Goal: Book appointment/travel/reservation

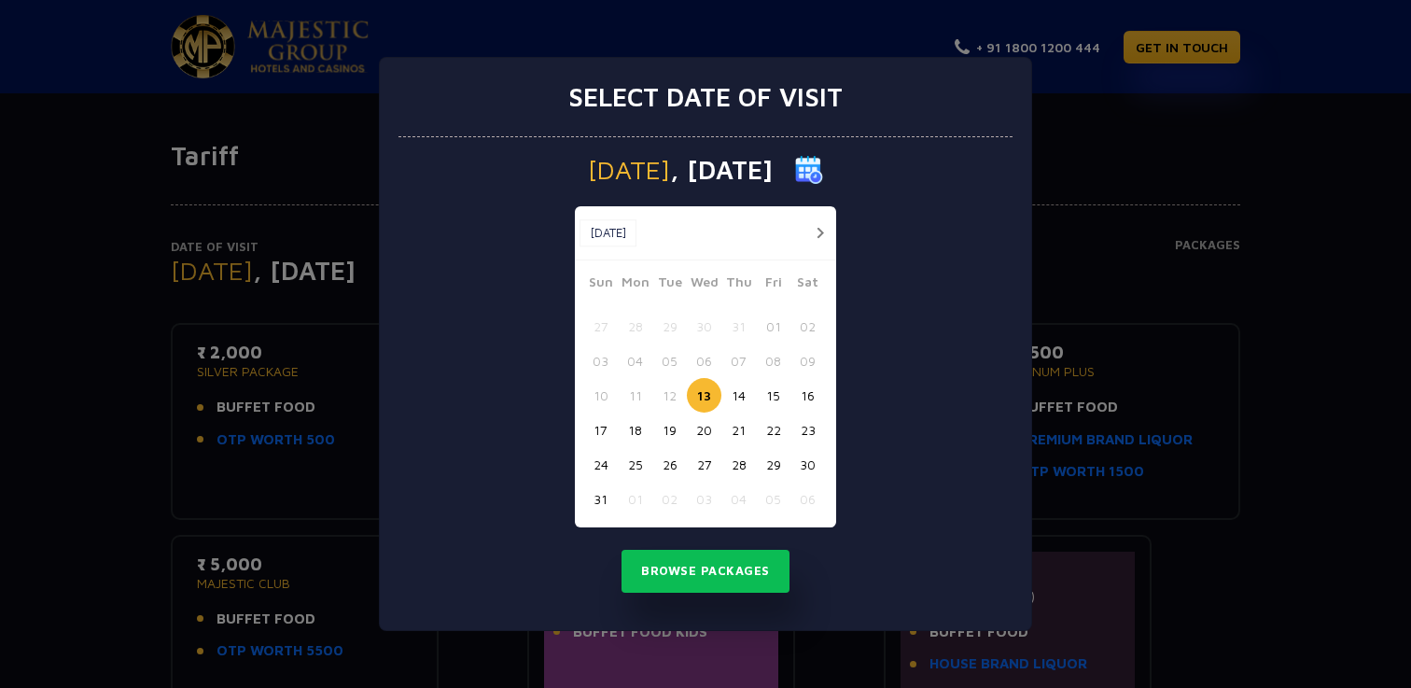
click at [603, 432] on button "17" at bounding box center [600, 430] width 35 height 35
click at [694, 574] on button "Browse Packages" at bounding box center [706, 571] width 168 height 43
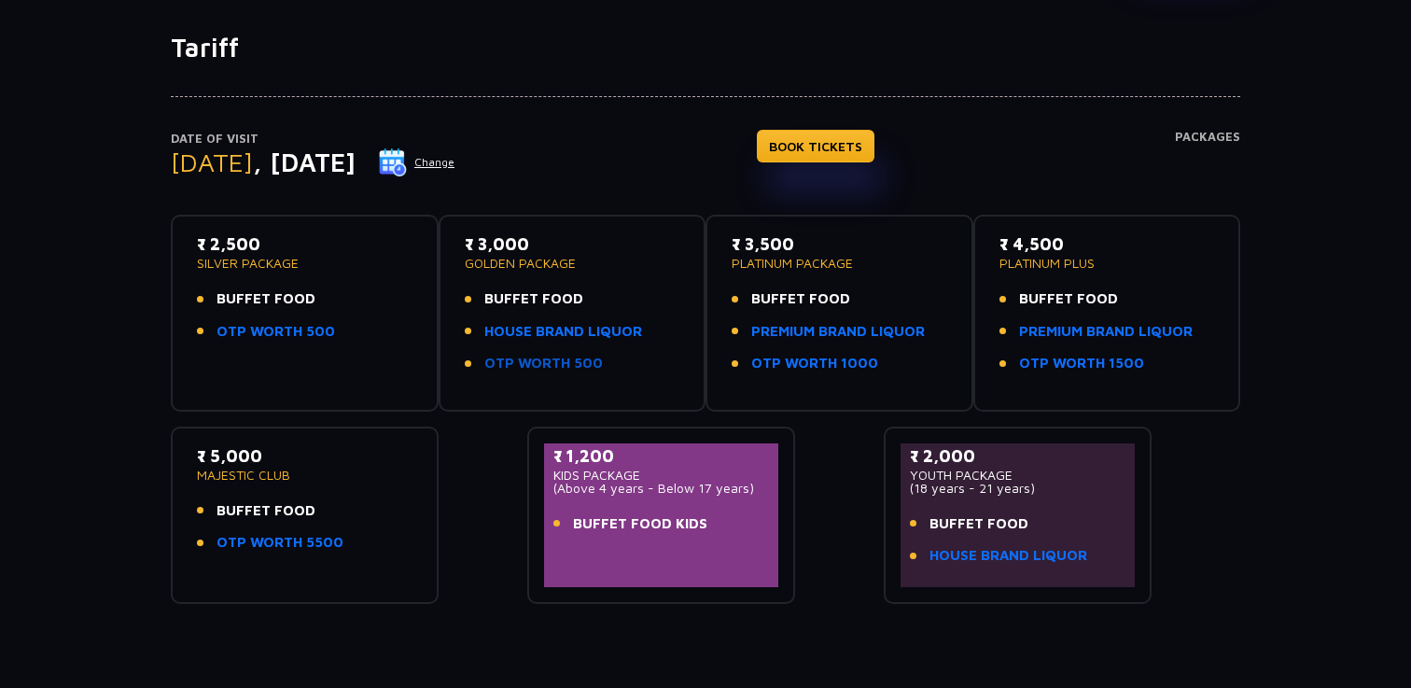
scroll to position [117, 0]
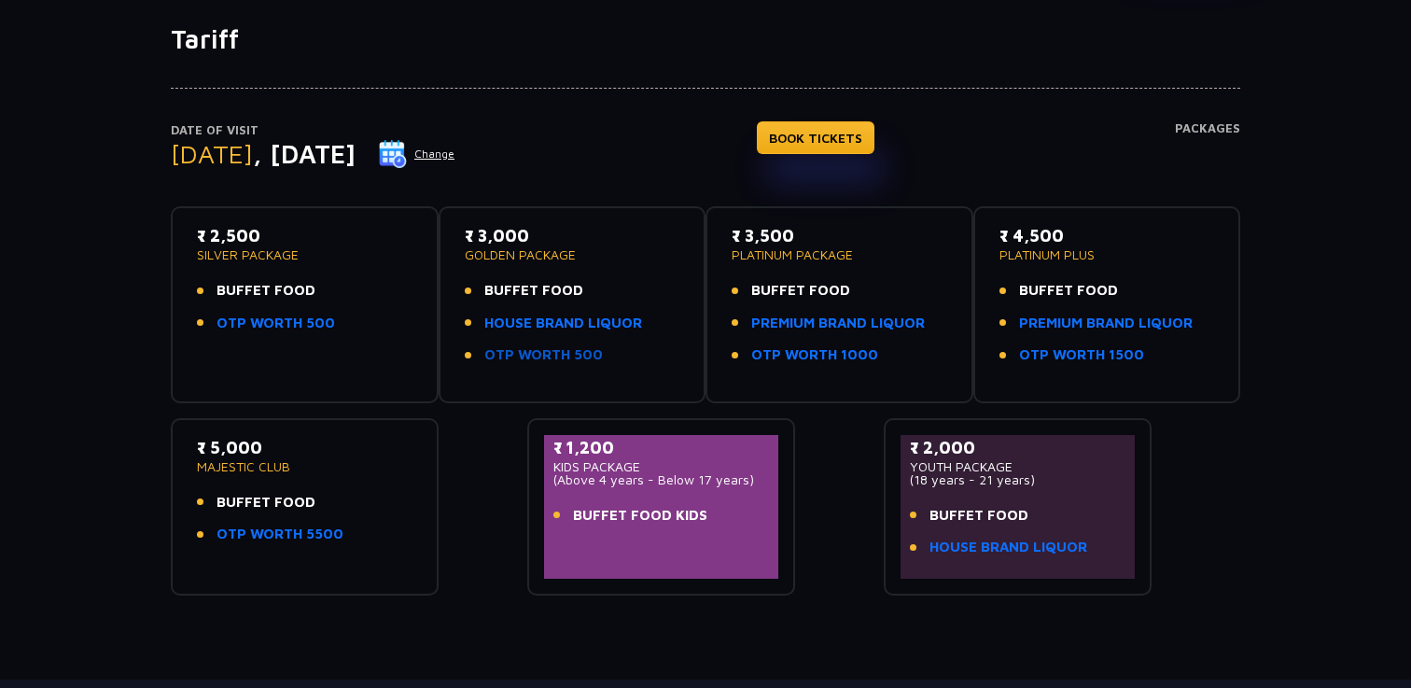
click at [524, 350] on link "OTP WORTH 500" at bounding box center [543, 354] width 119 height 21
click at [455, 161] on button "Change" at bounding box center [416, 154] width 77 height 30
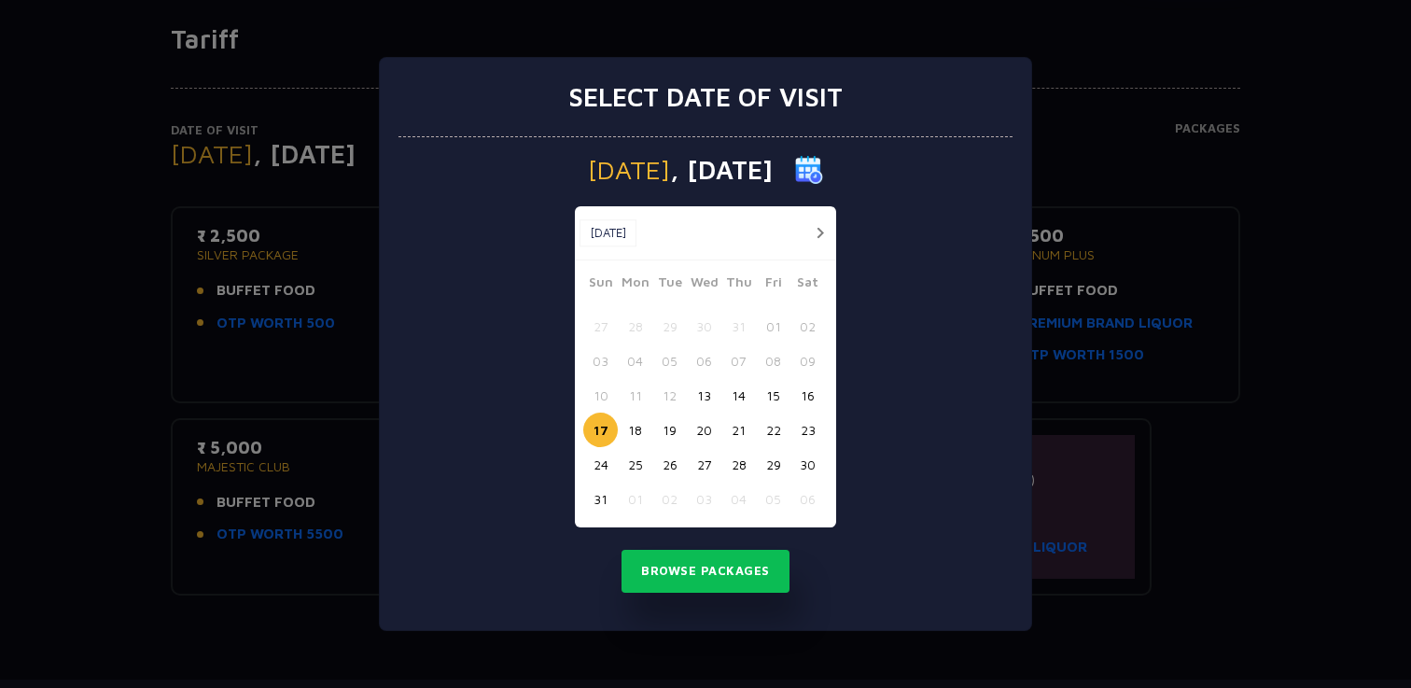
click at [643, 422] on button "18" at bounding box center [635, 430] width 35 height 35
click at [671, 585] on button "Browse Packages" at bounding box center [706, 571] width 168 height 43
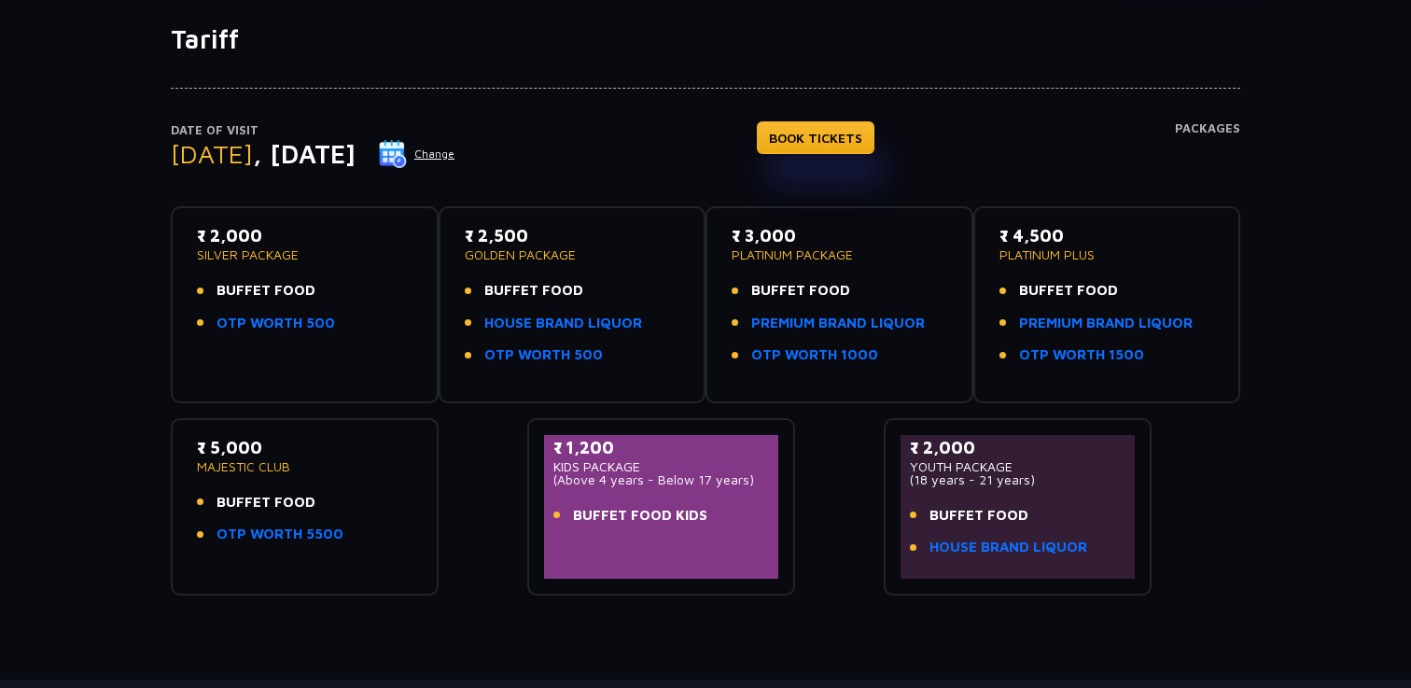
click at [455, 154] on button "Change" at bounding box center [416, 154] width 77 height 30
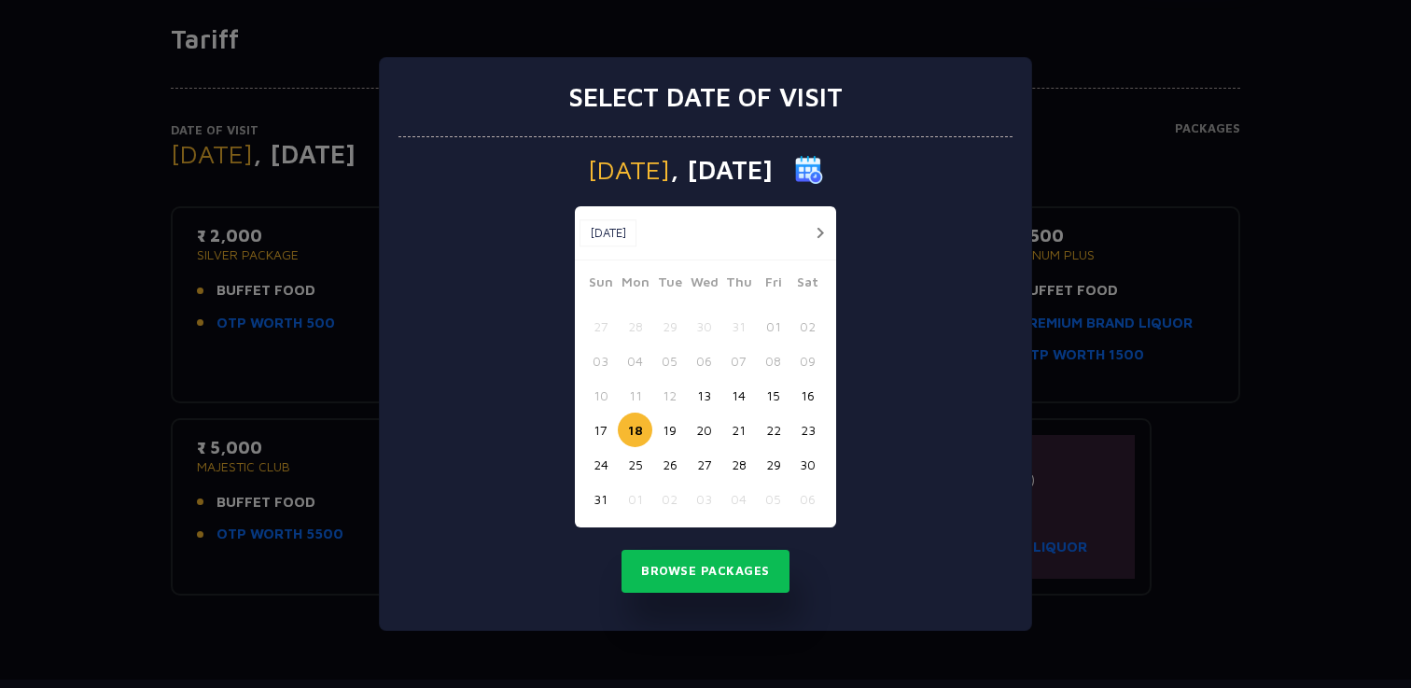
click at [598, 432] on button "17" at bounding box center [600, 430] width 35 height 35
click at [665, 563] on button "Browse Packages" at bounding box center [706, 571] width 168 height 43
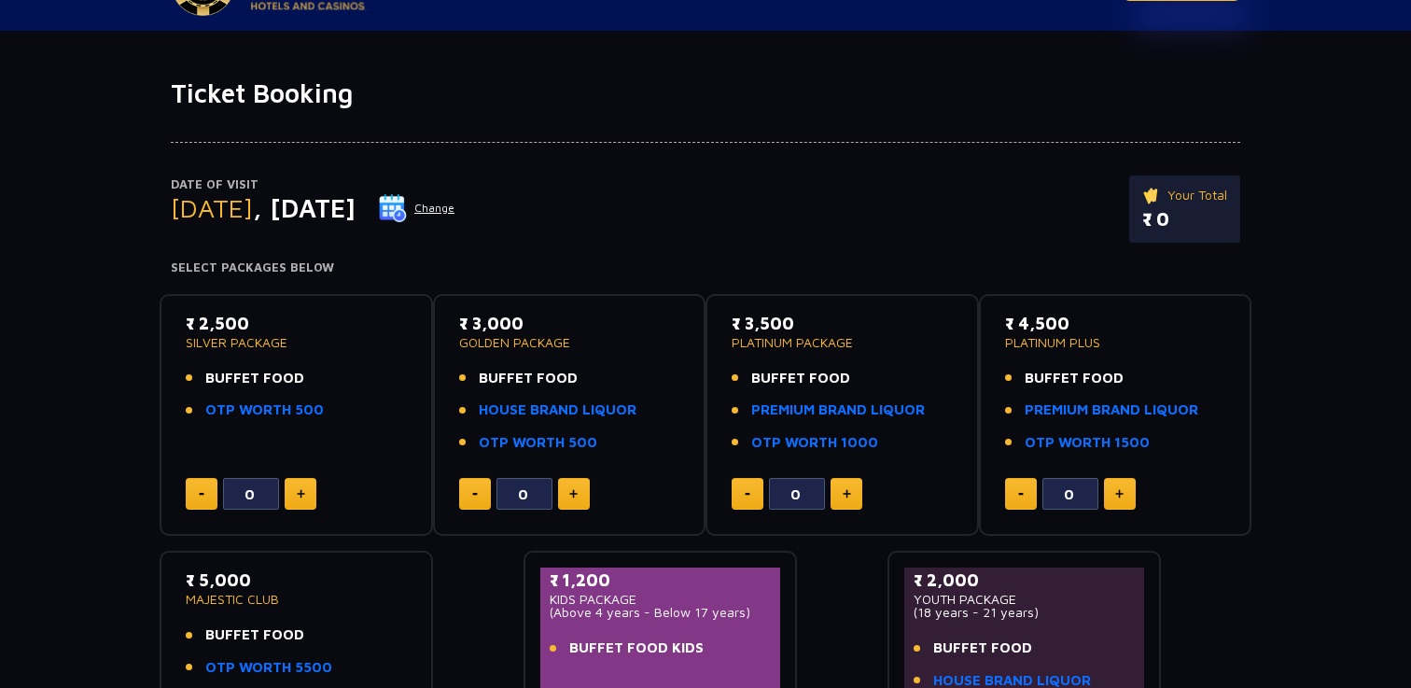
scroll to position [40, 0]
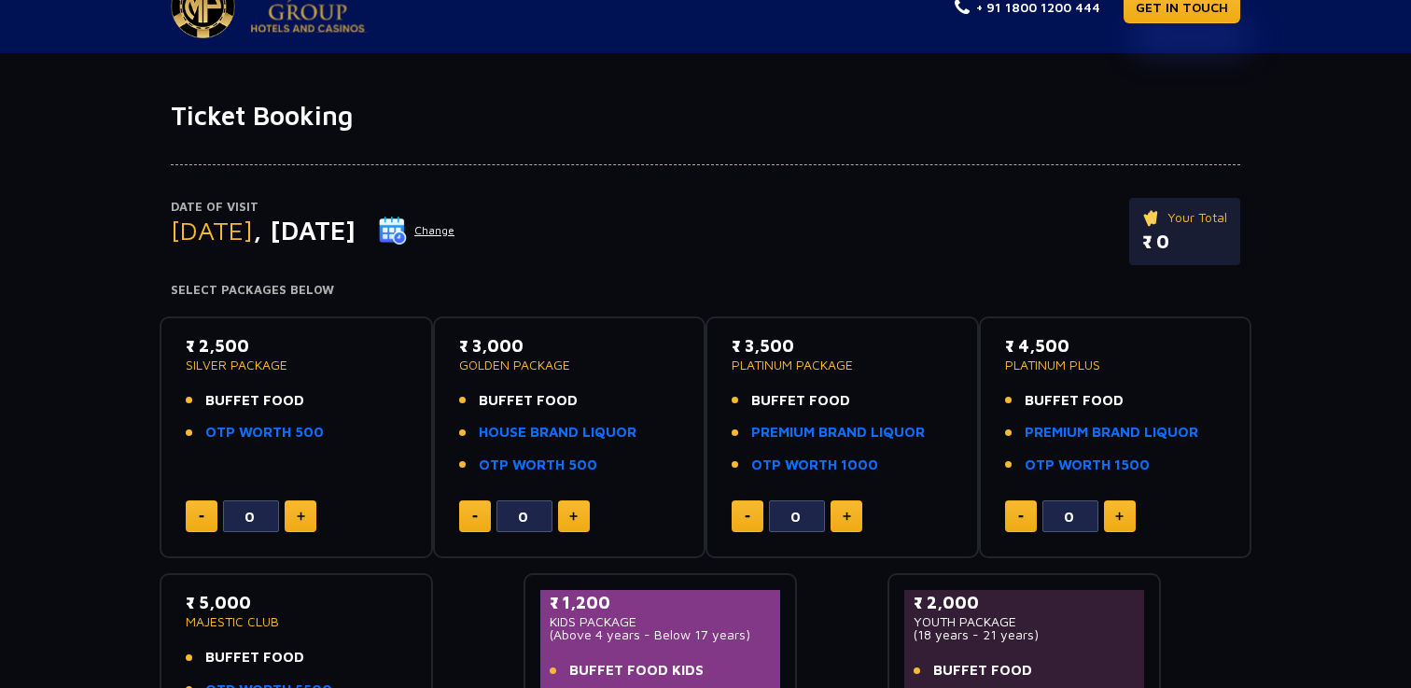
click at [266, 358] on p "SILVER PACKAGE" at bounding box center [296, 364] width 221 height 13
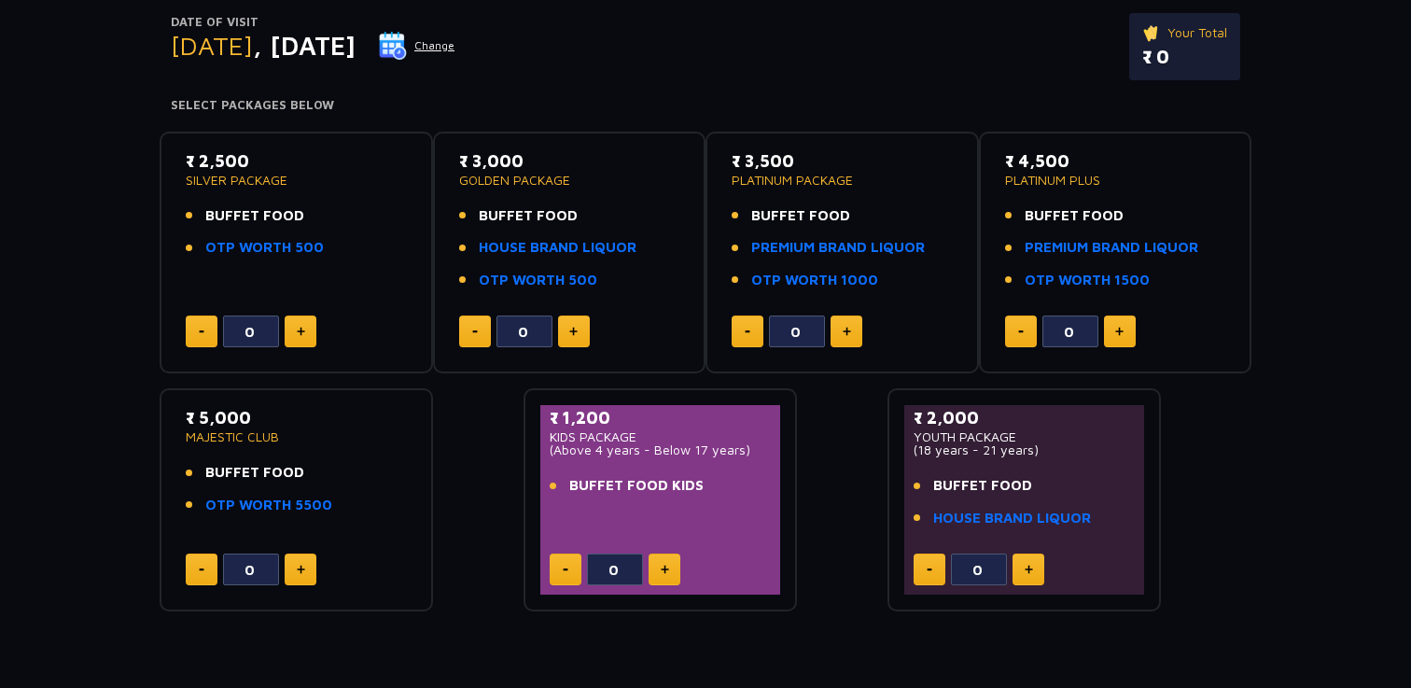
scroll to position [0, 0]
